Goal: Navigation & Orientation: Find specific page/section

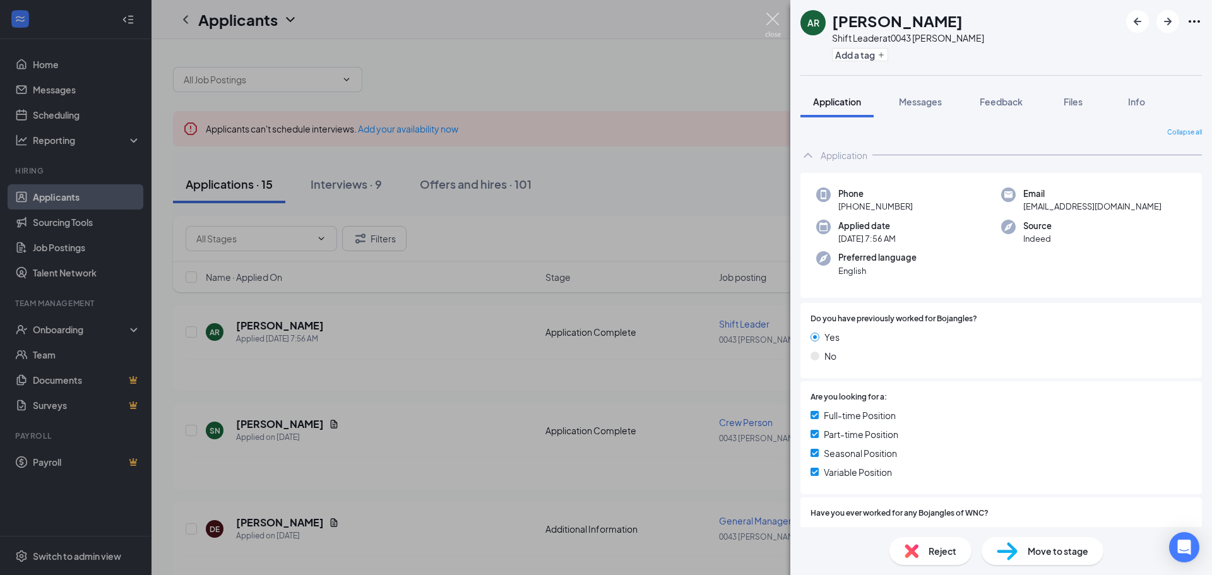
click at [778, 21] on img at bounding box center [773, 25] width 16 height 25
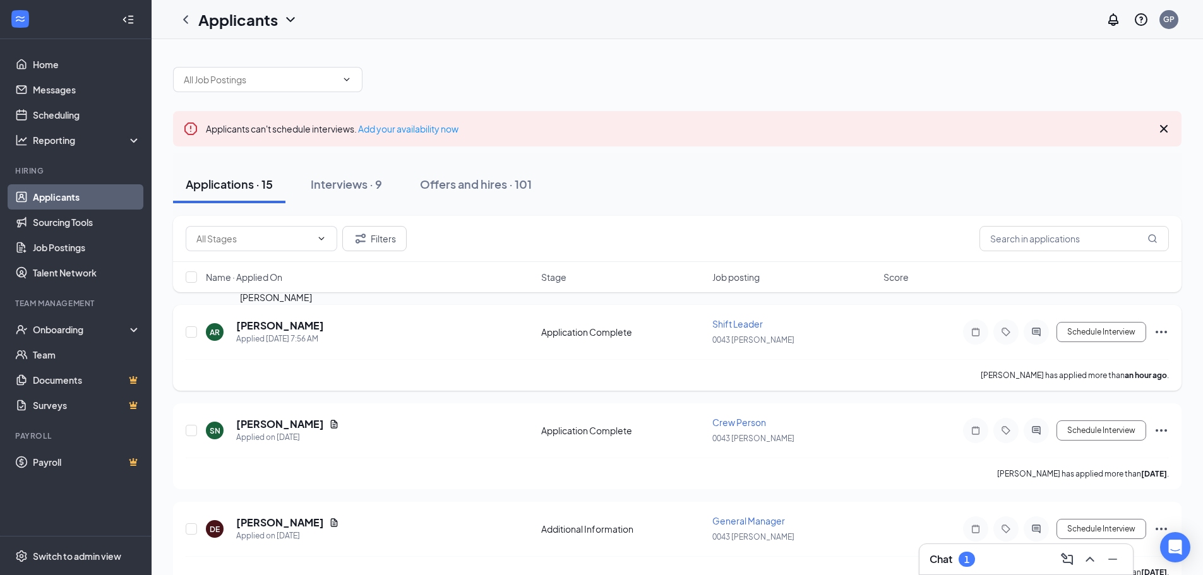
click at [264, 326] on h5 "[PERSON_NAME]" at bounding box center [280, 326] width 88 height 14
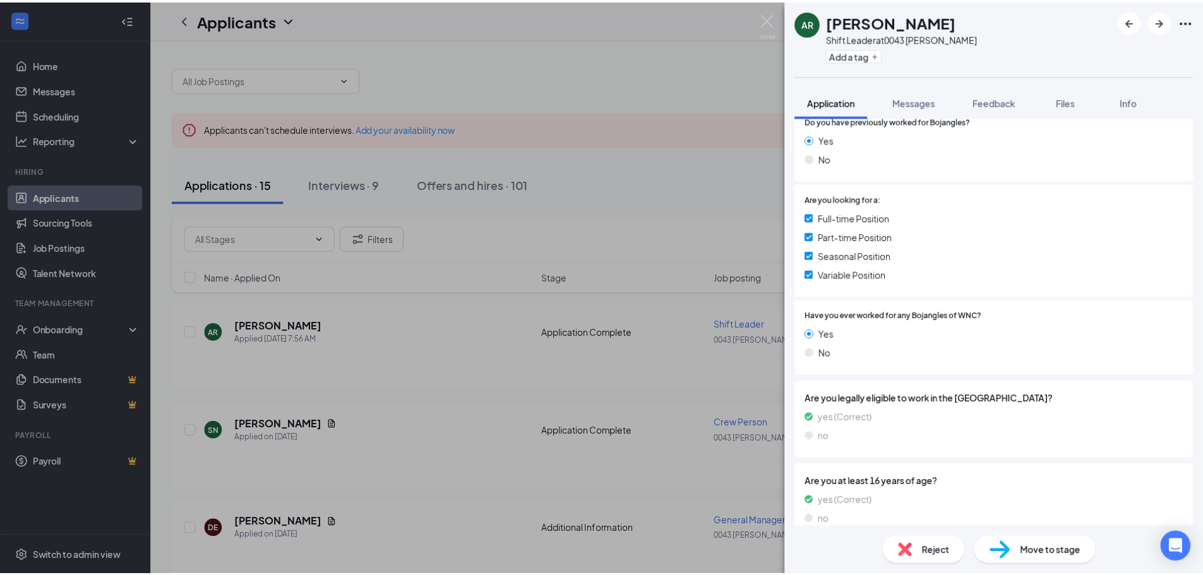
scroll to position [143, 0]
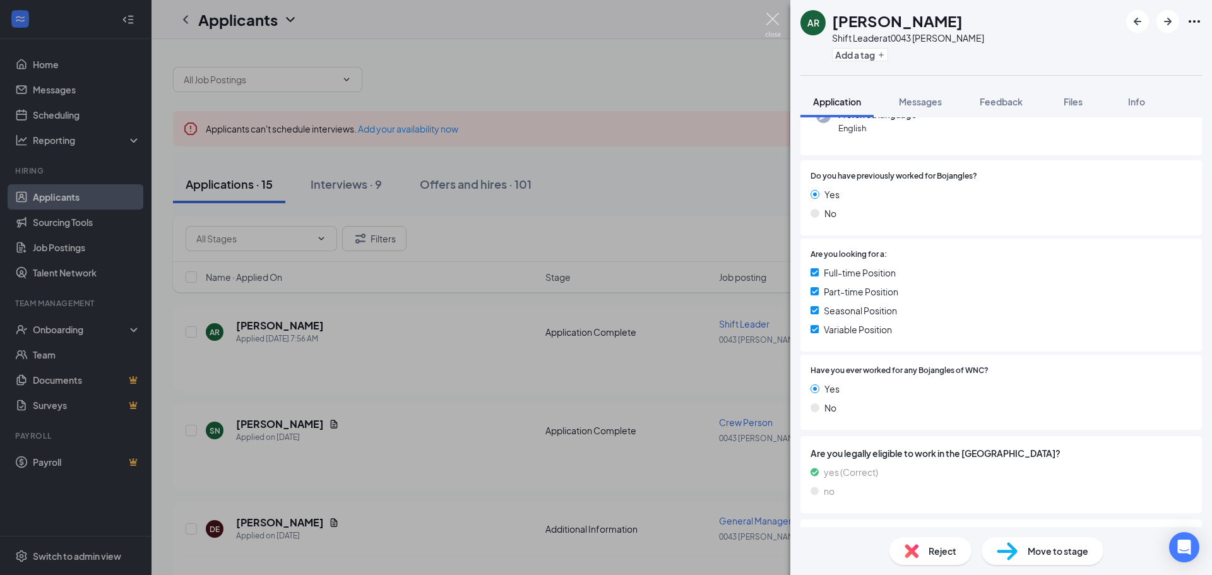
click at [767, 25] on img at bounding box center [773, 25] width 16 height 25
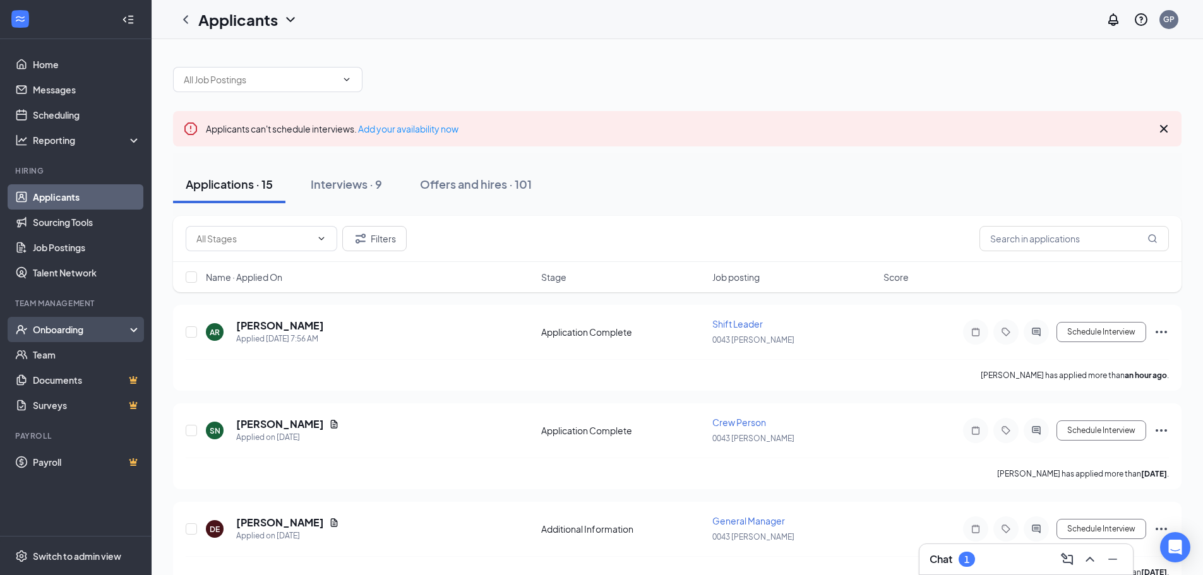
click at [57, 338] on div "Onboarding" at bounding box center [76, 329] width 152 height 25
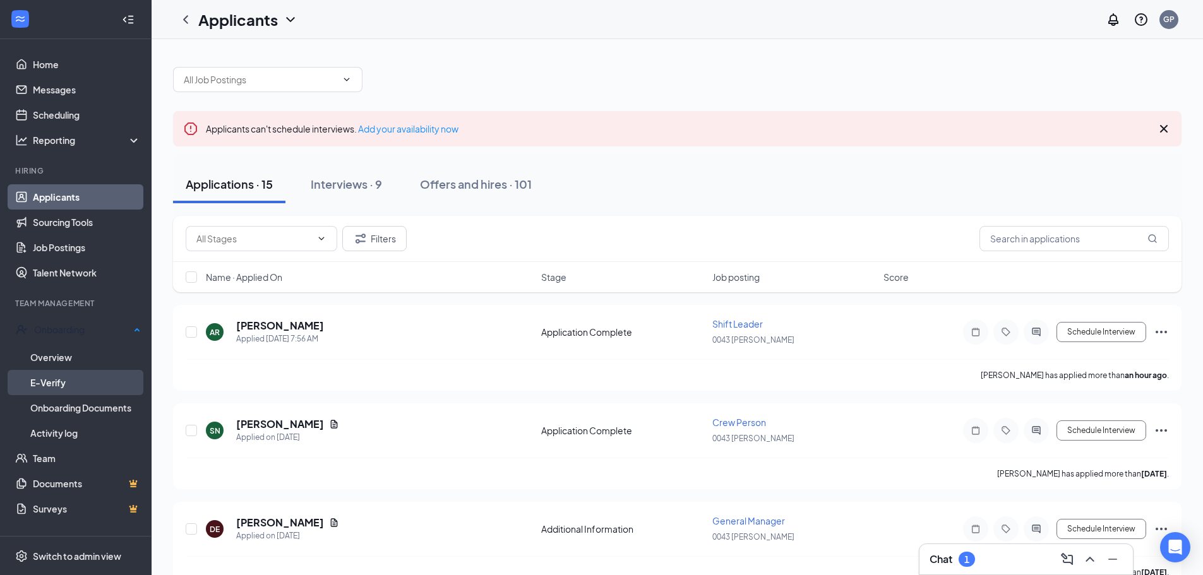
click at [64, 382] on link "E-Verify" at bounding box center [85, 382] width 110 height 25
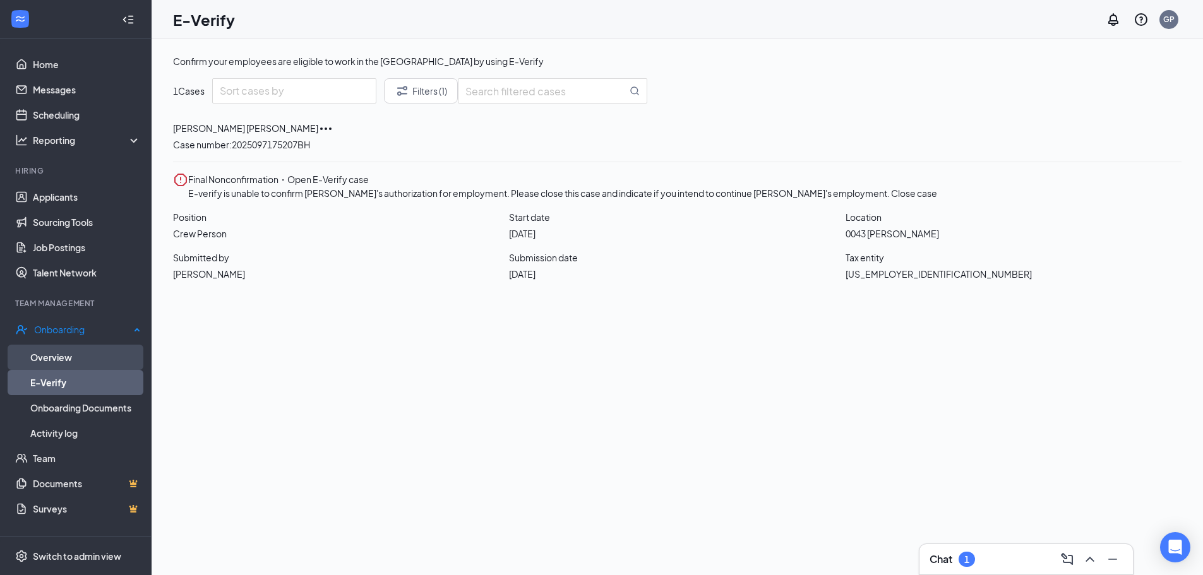
click at [57, 354] on link "Overview" at bounding box center [85, 357] width 110 height 25
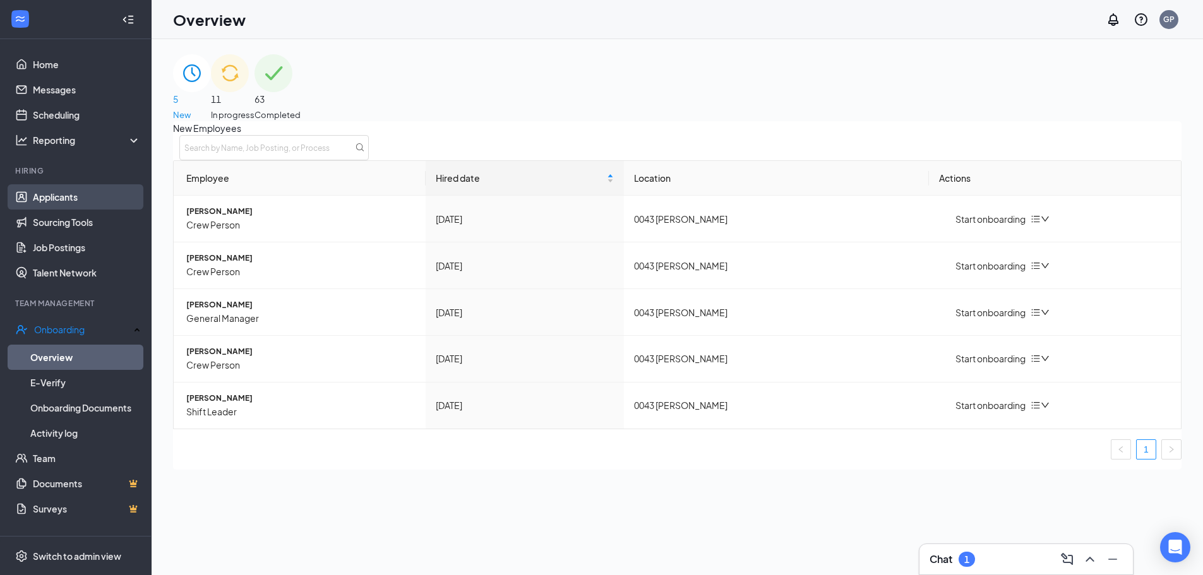
click at [50, 195] on link "Applicants" at bounding box center [87, 196] width 108 height 25
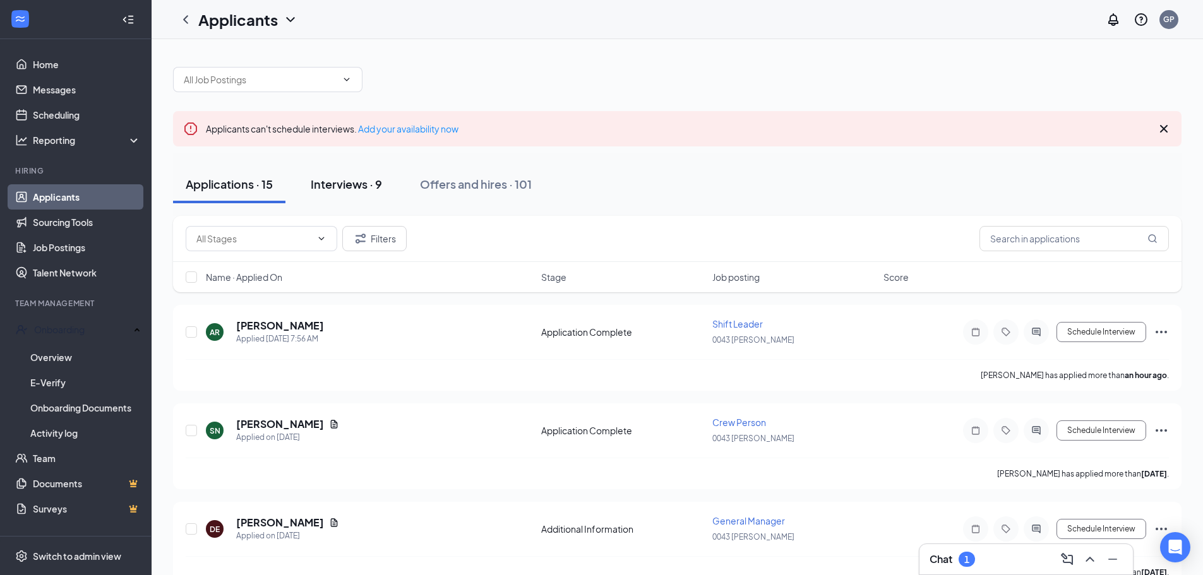
click at [358, 188] on div "Interviews · 9" at bounding box center [346, 184] width 71 height 16
